Goal: Task Accomplishment & Management: Manage account settings

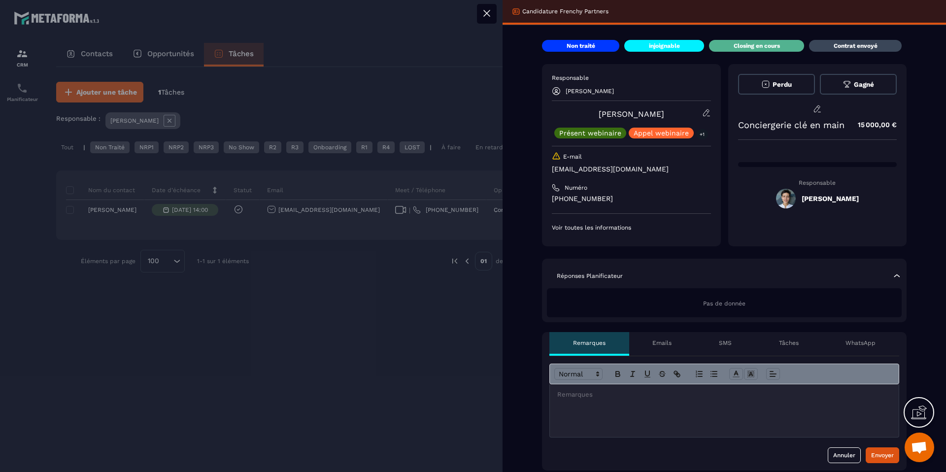
click at [287, 303] on div at bounding box center [473, 236] width 946 height 472
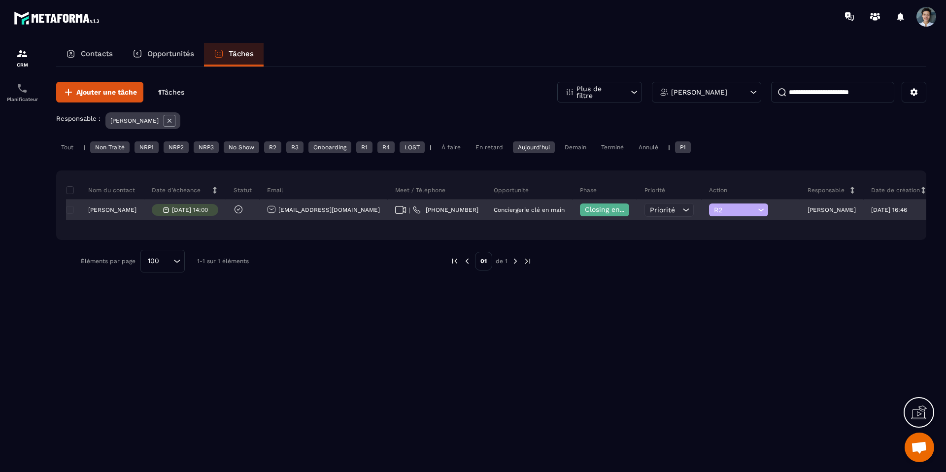
click at [580, 204] on div "Closing en cours" at bounding box center [604, 210] width 49 height 13
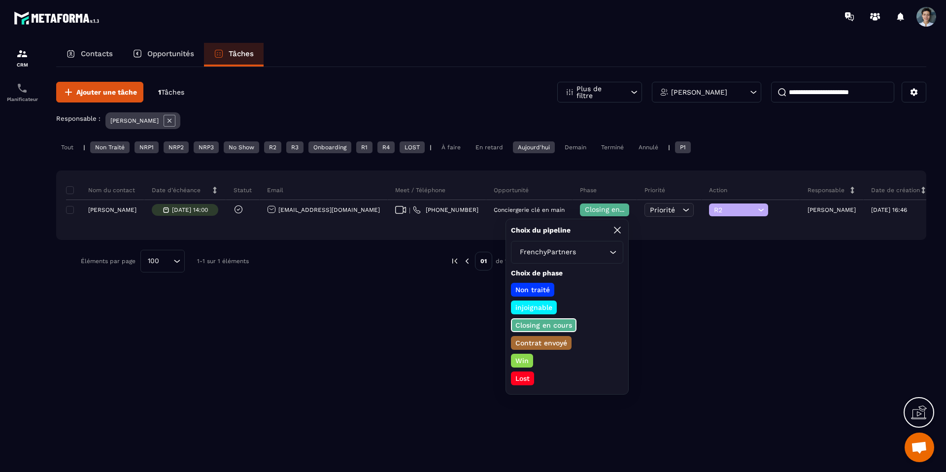
click at [526, 376] on p "Lost" at bounding box center [522, 379] width 17 height 10
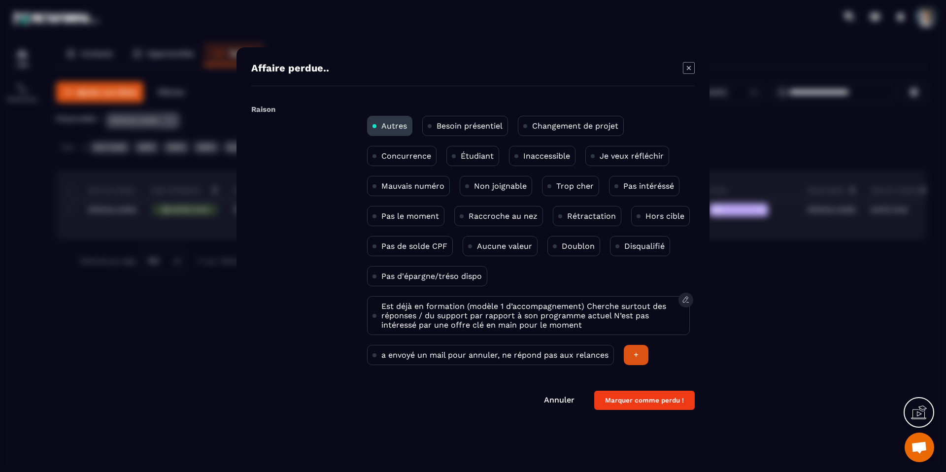
click at [586, 312] on p "Est déjà en formation (modèle 1 d’accompagnement) Cherche surtout des réponses …" at bounding box center [532, 316] width 303 height 28
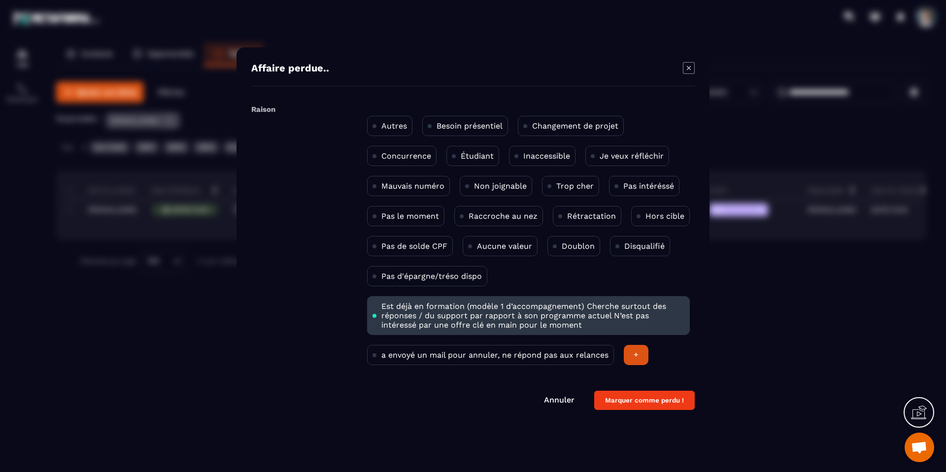
click at [632, 401] on button "Marquer comme perdu !" at bounding box center [644, 400] width 101 height 19
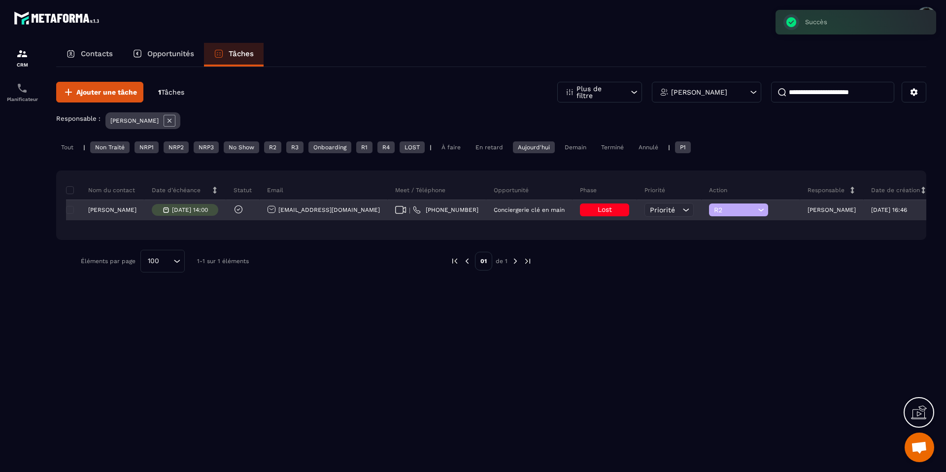
click at [714, 213] on span "R2" at bounding box center [734, 210] width 41 height 8
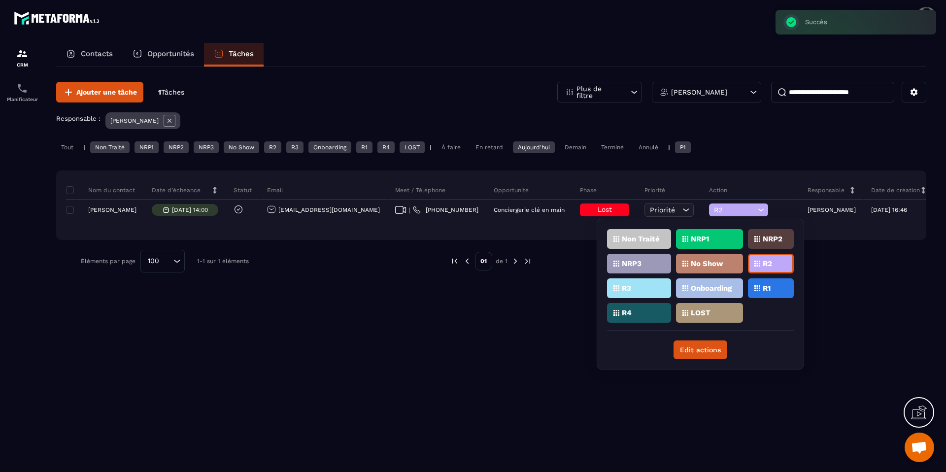
click at [759, 291] on div "R1" at bounding box center [771, 288] width 46 height 20
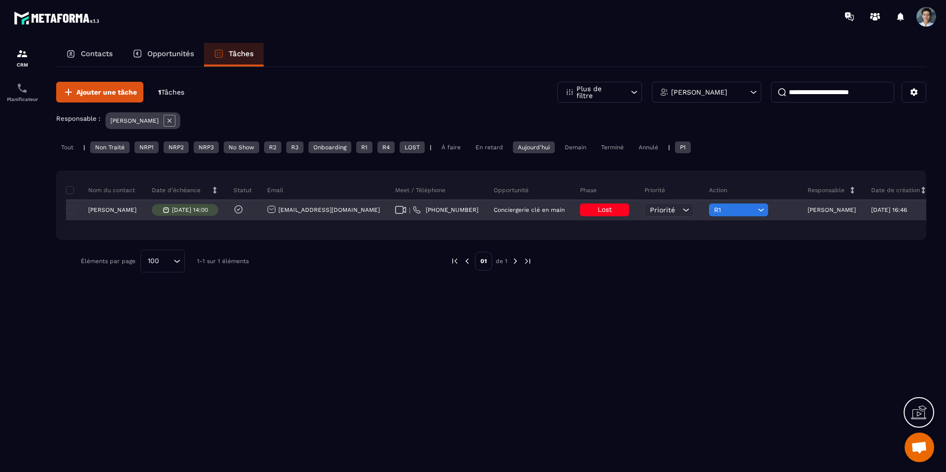
click at [714, 209] on span "R1" at bounding box center [734, 210] width 41 height 8
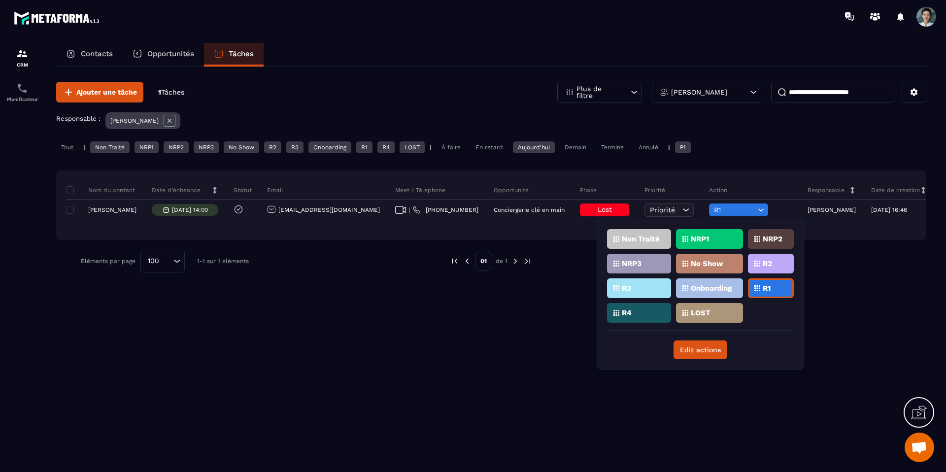
click at [762, 294] on div "R1" at bounding box center [771, 288] width 46 height 20
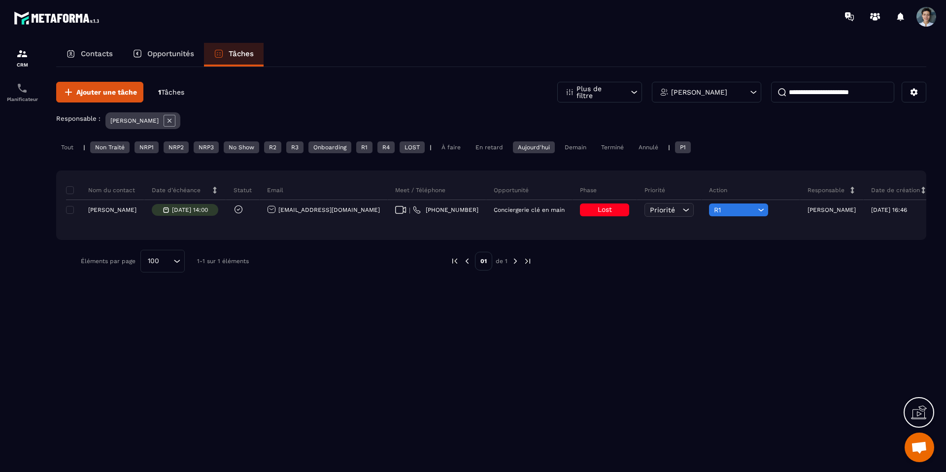
click at [159, 95] on p "1 Tâches" at bounding box center [171, 92] width 26 height 9
click at [181, 81] on div "**********" at bounding box center [491, 177] width 870 height 220
click at [63, 149] on div "Tout" at bounding box center [67, 147] width 22 height 12
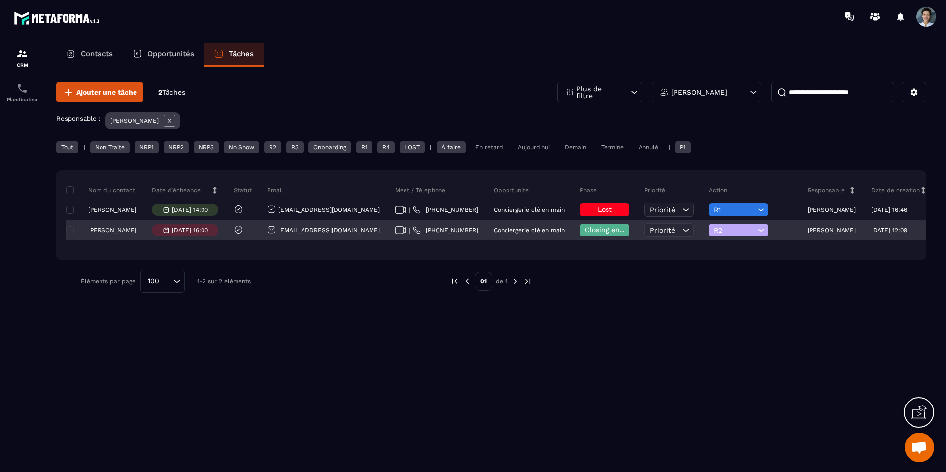
click at [585, 229] on span "Closing en cours" at bounding box center [613, 230] width 56 height 8
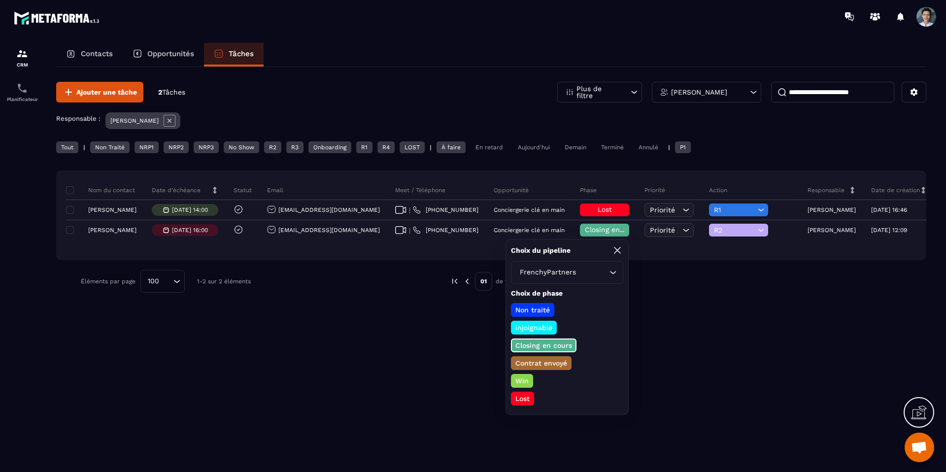
click at [506, 401] on div "Choix du pipeline FrenchyPartners Loading... Choix de phase Non traité injoigna…" at bounding box center [567, 327] width 123 height 176
click at [514, 398] on p "Lost" at bounding box center [522, 399] width 17 height 10
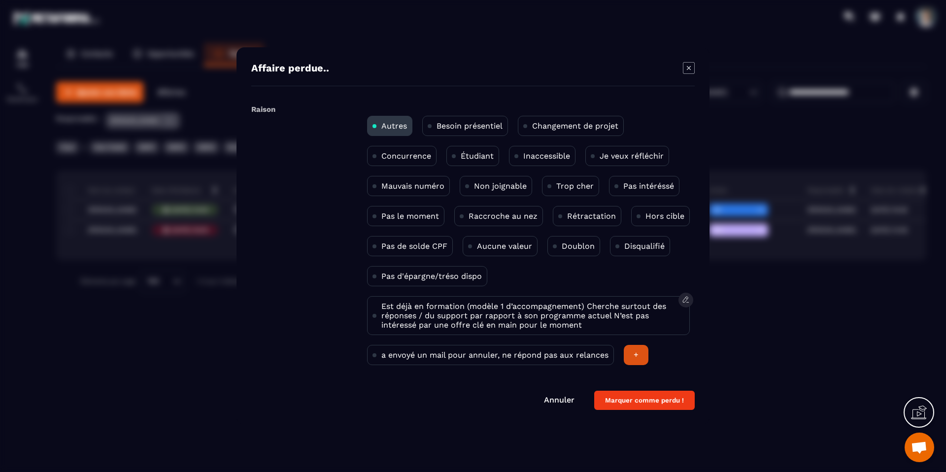
click at [529, 320] on p "Est déjà en formation (modèle 1 d’accompagnement) Cherche surtout des réponses …" at bounding box center [532, 316] width 303 height 28
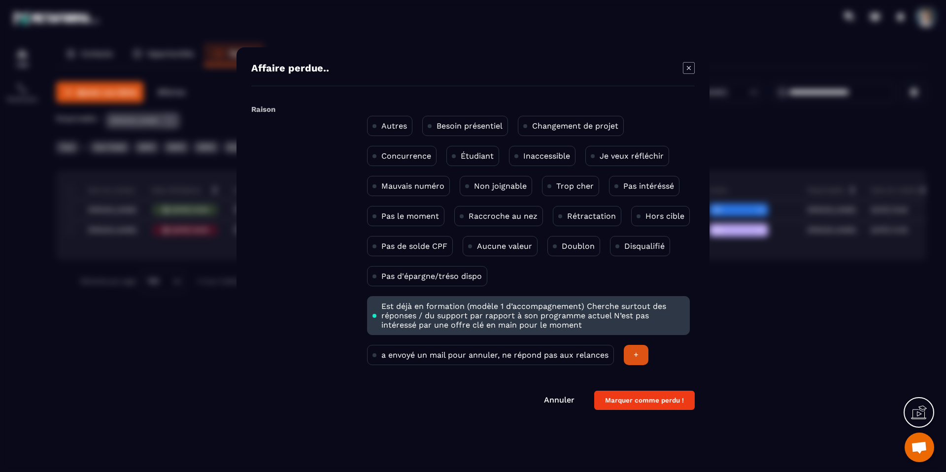
click at [651, 401] on button "Marquer comme perdu !" at bounding box center [644, 400] width 101 height 19
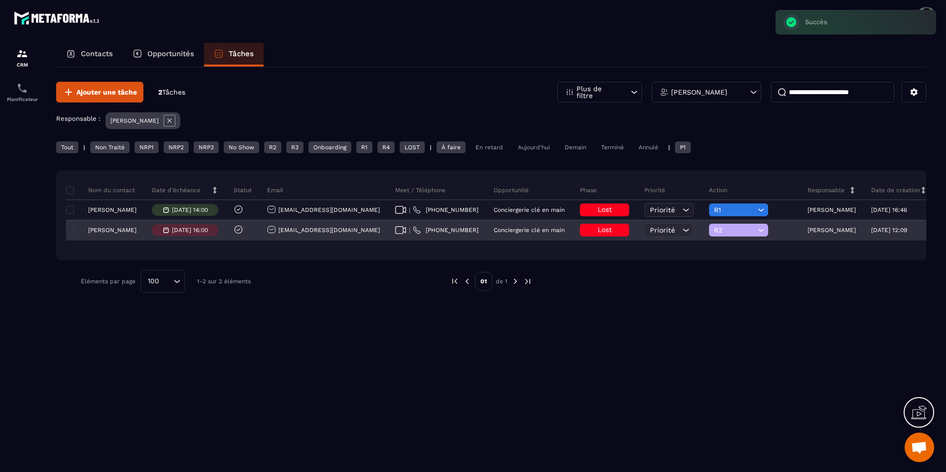
click at [714, 228] on span "R2" at bounding box center [734, 230] width 41 height 8
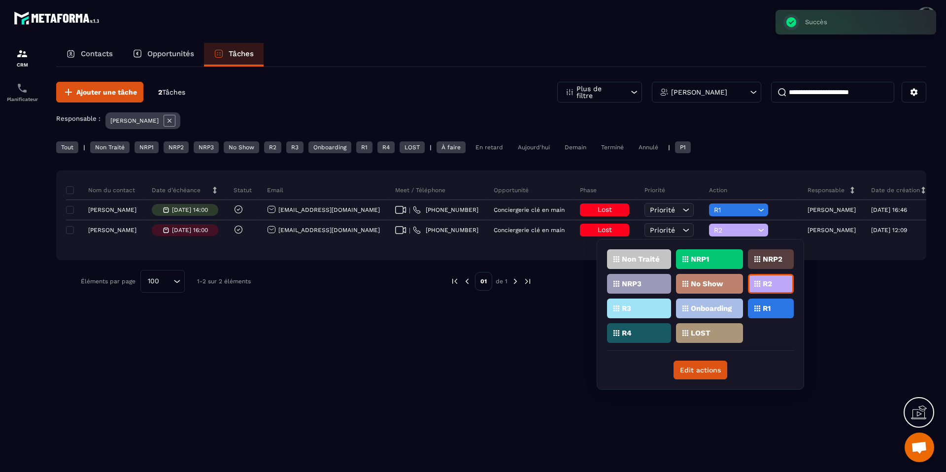
click at [764, 307] on p "R1" at bounding box center [767, 308] width 8 height 7
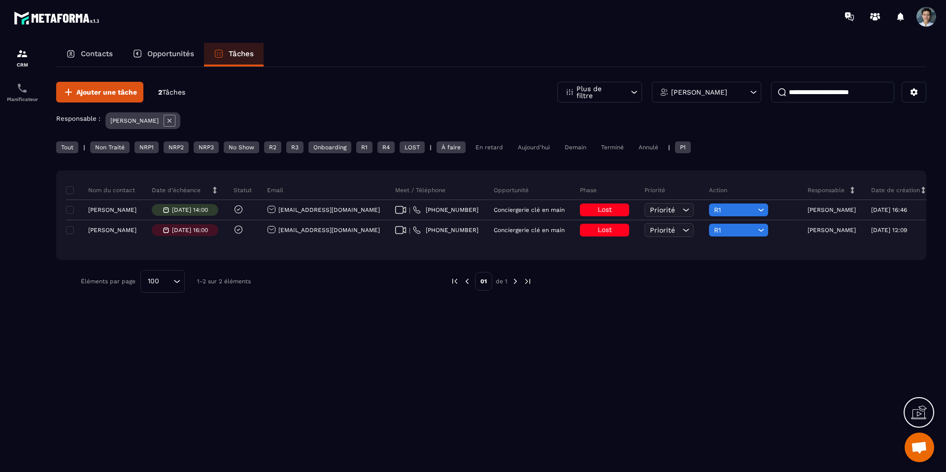
click at [67, 153] on div "Tout | Non Traité NRP1 NRP2 NRP3 No Show R2 R3 Onboarding R1 R4 LOST | À faire …" at bounding box center [491, 148] width 870 height 14
click at [67, 151] on div "Tout" at bounding box center [67, 147] width 22 height 12
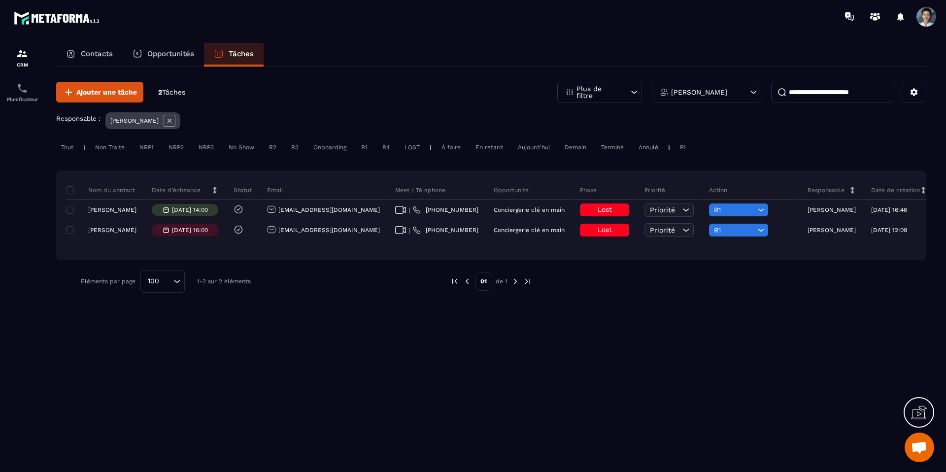
drag, startPoint x: 881, startPoint y: 92, endPoint x: 792, endPoint y: 100, distance: 89.0
click at [792, 100] on input "**********" at bounding box center [832, 92] width 123 height 21
type input "**********"
